Goal: Find specific page/section: Find specific page/section

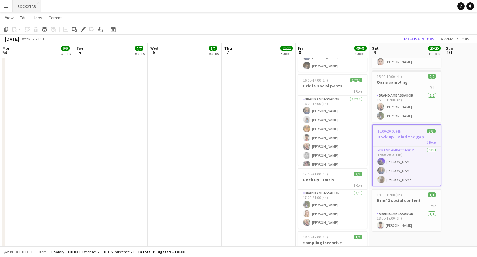
scroll to position [50, 0]
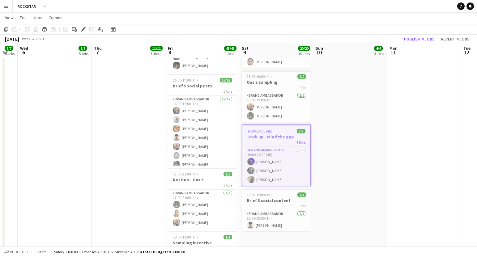
click at [7, 10] on button "Menu" at bounding box center [6, 6] width 12 height 12
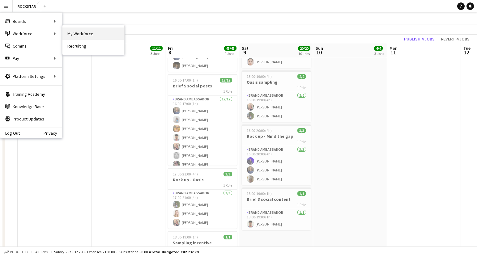
click at [113, 32] on link "My Workforce" at bounding box center [93, 34] width 62 height 12
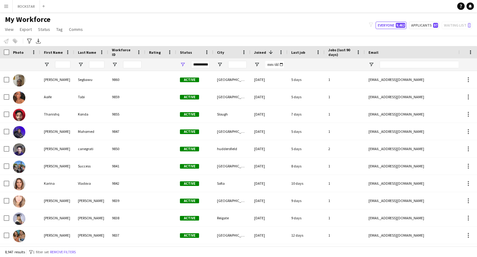
click at [65, 65] on input "First Name Filter Input" at bounding box center [62, 64] width 15 height 7
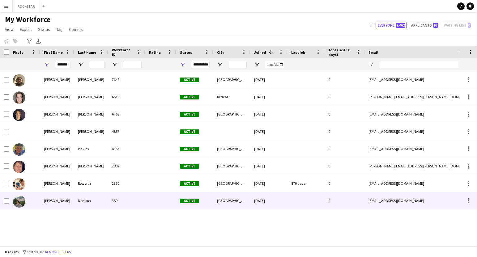
type input "*******"
click at [60, 201] on div "[PERSON_NAME]" at bounding box center [57, 200] width 34 height 17
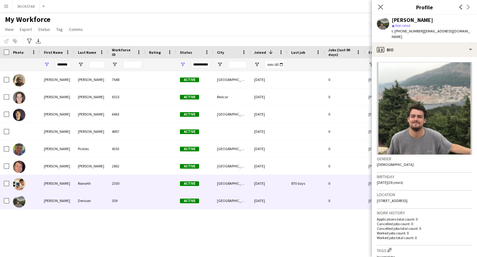
click at [59, 187] on div "[PERSON_NAME]" at bounding box center [57, 183] width 34 height 17
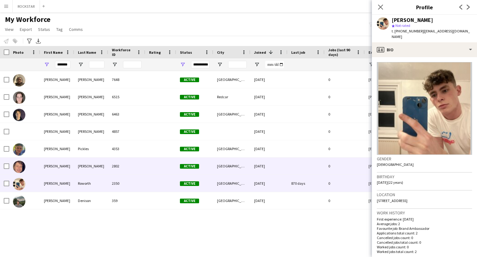
click at [62, 167] on div "[PERSON_NAME]" at bounding box center [57, 166] width 34 height 17
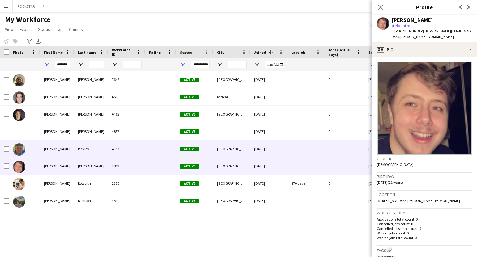
click at [61, 144] on div "[PERSON_NAME]" at bounding box center [57, 148] width 34 height 17
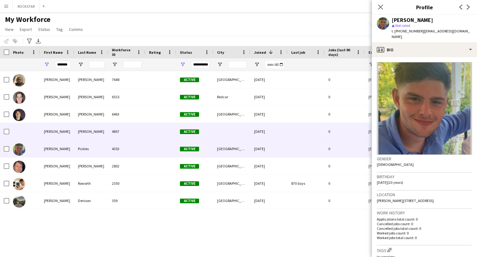
click at [63, 131] on div "[PERSON_NAME]" at bounding box center [57, 131] width 34 height 17
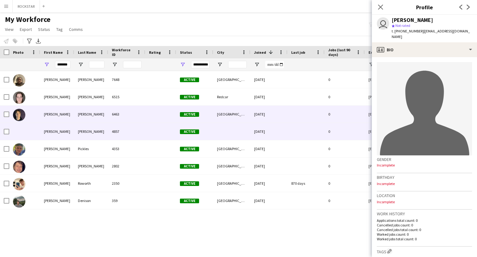
click at [61, 119] on div "[PERSON_NAME]" at bounding box center [57, 114] width 34 height 17
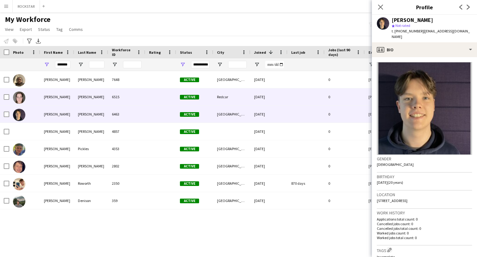
click at [63, 98] on div "[PERSON_NAME]" at bounding box center [57, 96] width 34 height 17
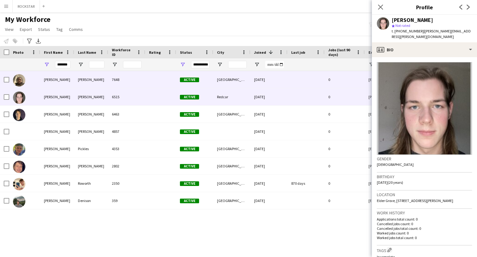
click at [60, 80] on div "[PERSON_NAME]" at bounding box center [57, 79] width 34 height 17
